Goal: Find specific page/section: Find specific page/section

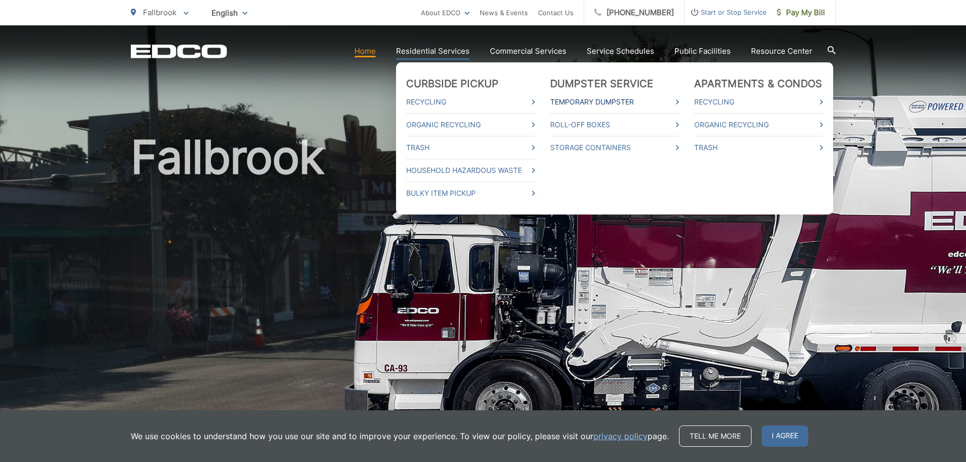
click at [623, 102] on link "Temporary Dumpster" at bounding box center [614, 102] width 129 height 12
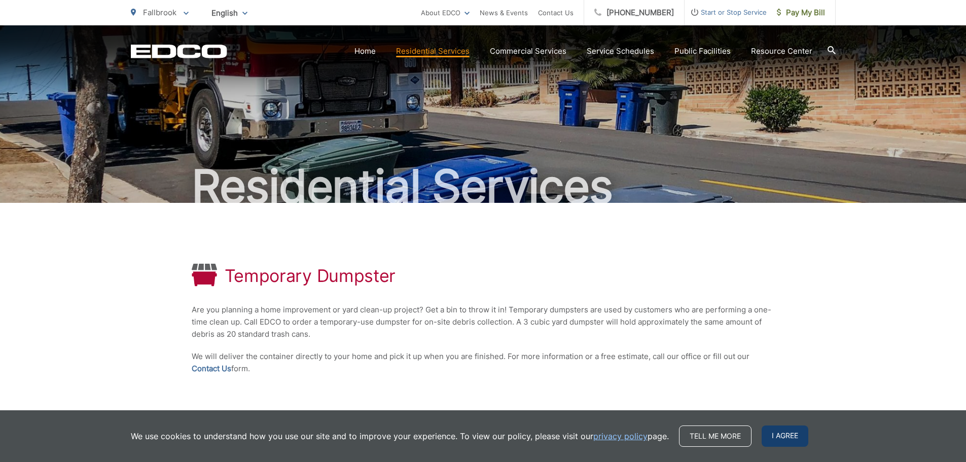
click at [768, 438] on span "I agree" at bounding box center [784, 435] width 47 height 21
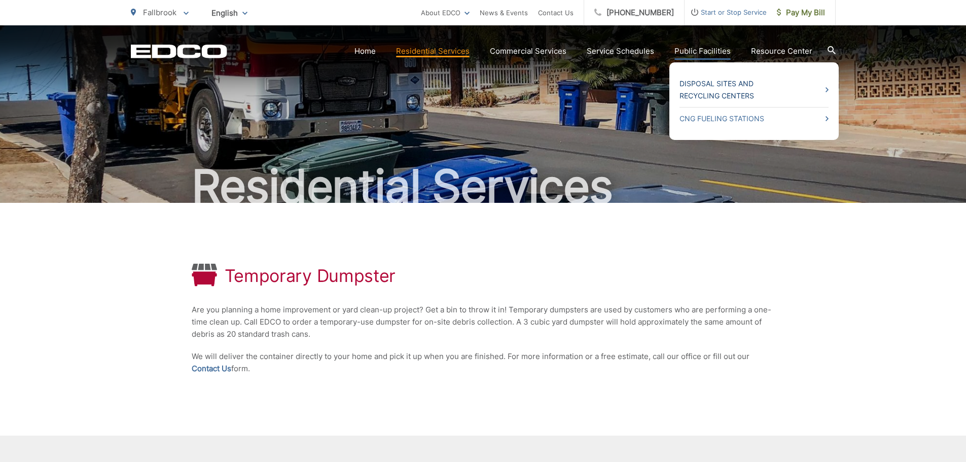
click at [702, 88] on link "Disposal Sites and Recycling Centers" at bounding box center [753, 90] width 149 height 24
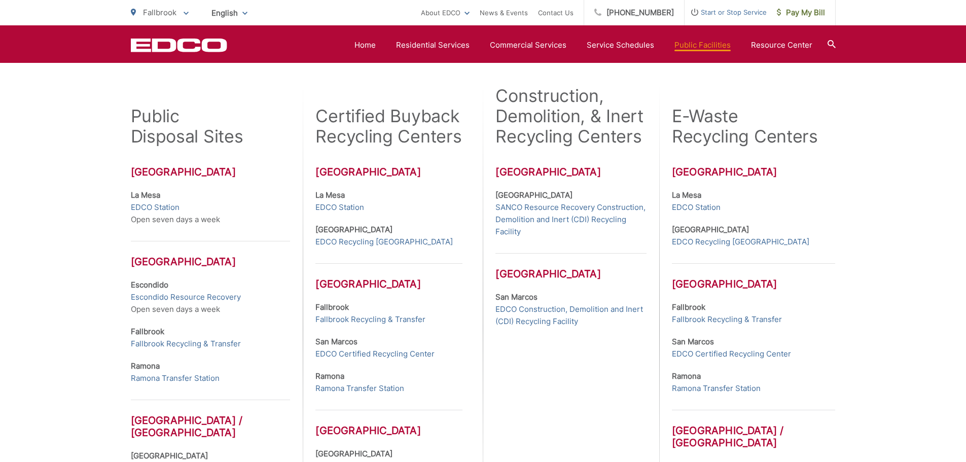
scroll to position [284, 0]
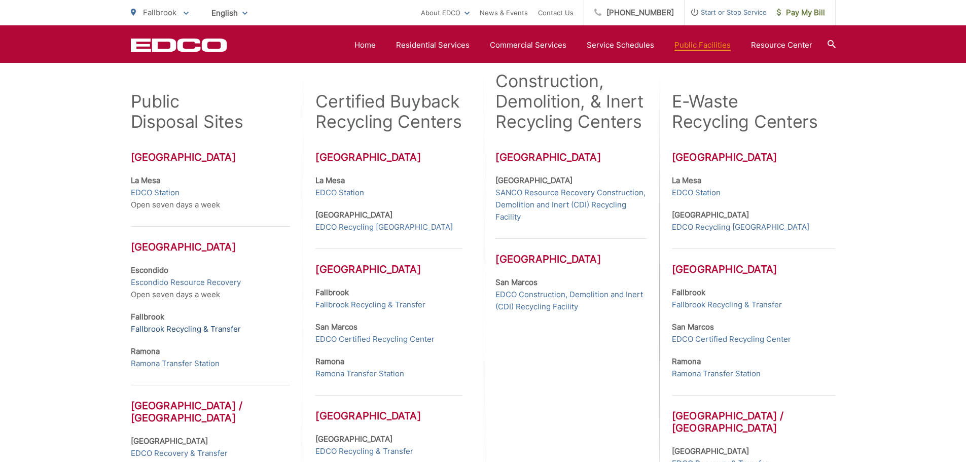
click at [170, 326] on link "Fallbrook Recycling & Transfer" at bounding box center [186, 329] width 110 height 12
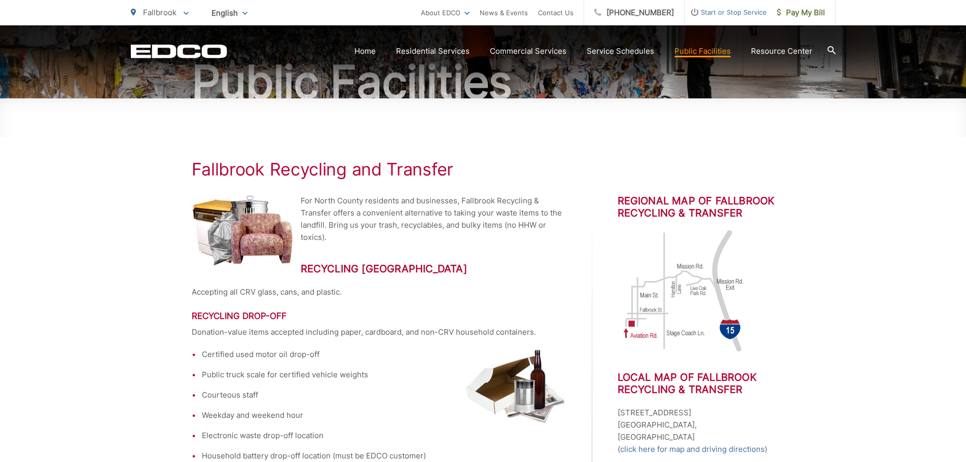
scroll to position [102, 0]
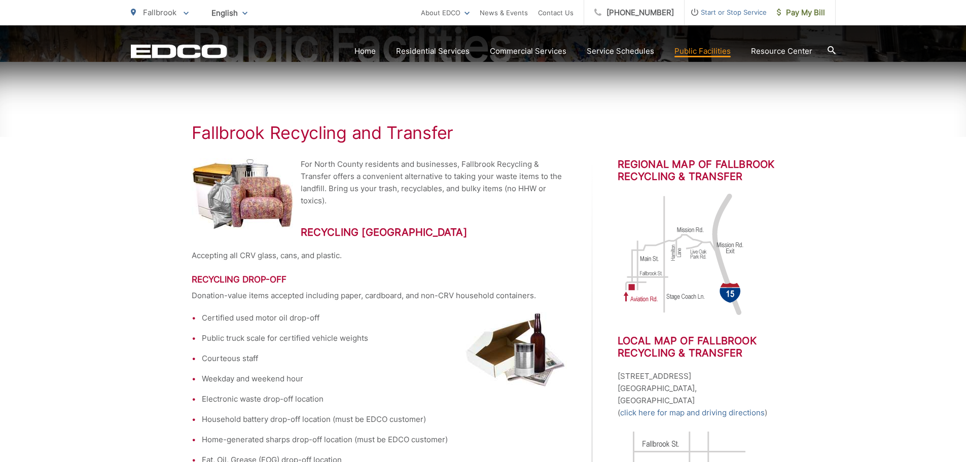
scroll to position [142, 0]
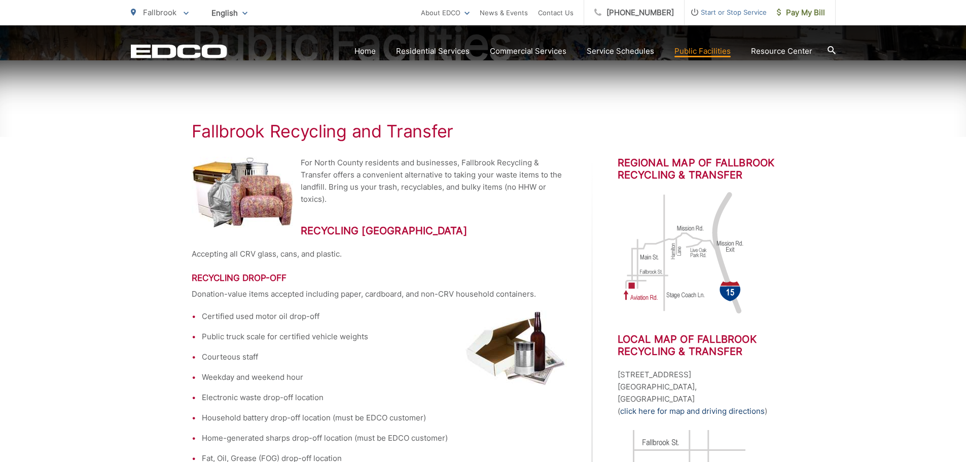
click at [718, 405] on link "click here for map and driving directions" at bounding box center [692, 411] width 144 height 12
